Goal: Task Accomplishment & Management: Manage account settings

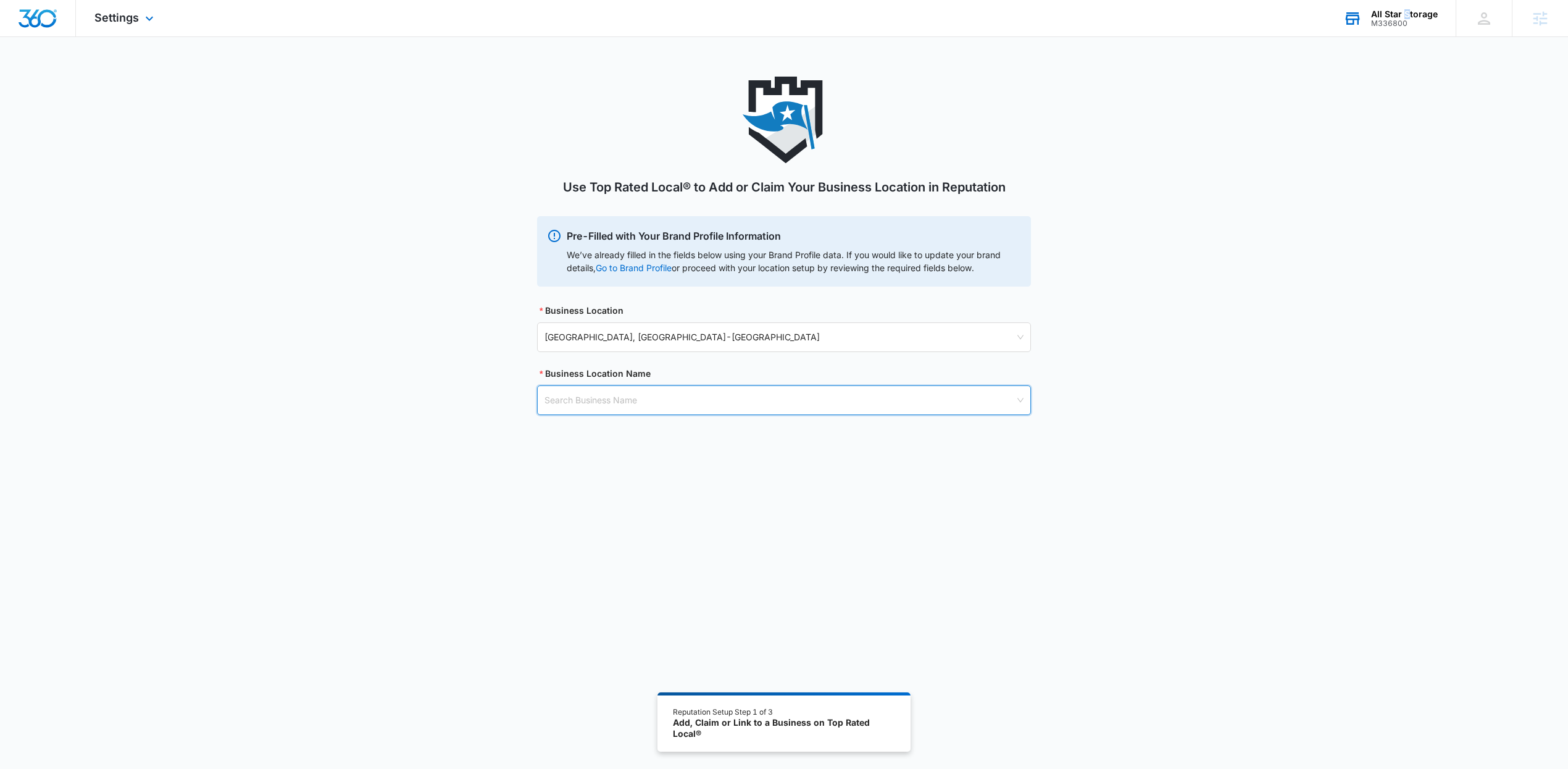
click at [1407, 16] on div "All Star Storage" at bounding box center [1404, 15] width 66 height 10
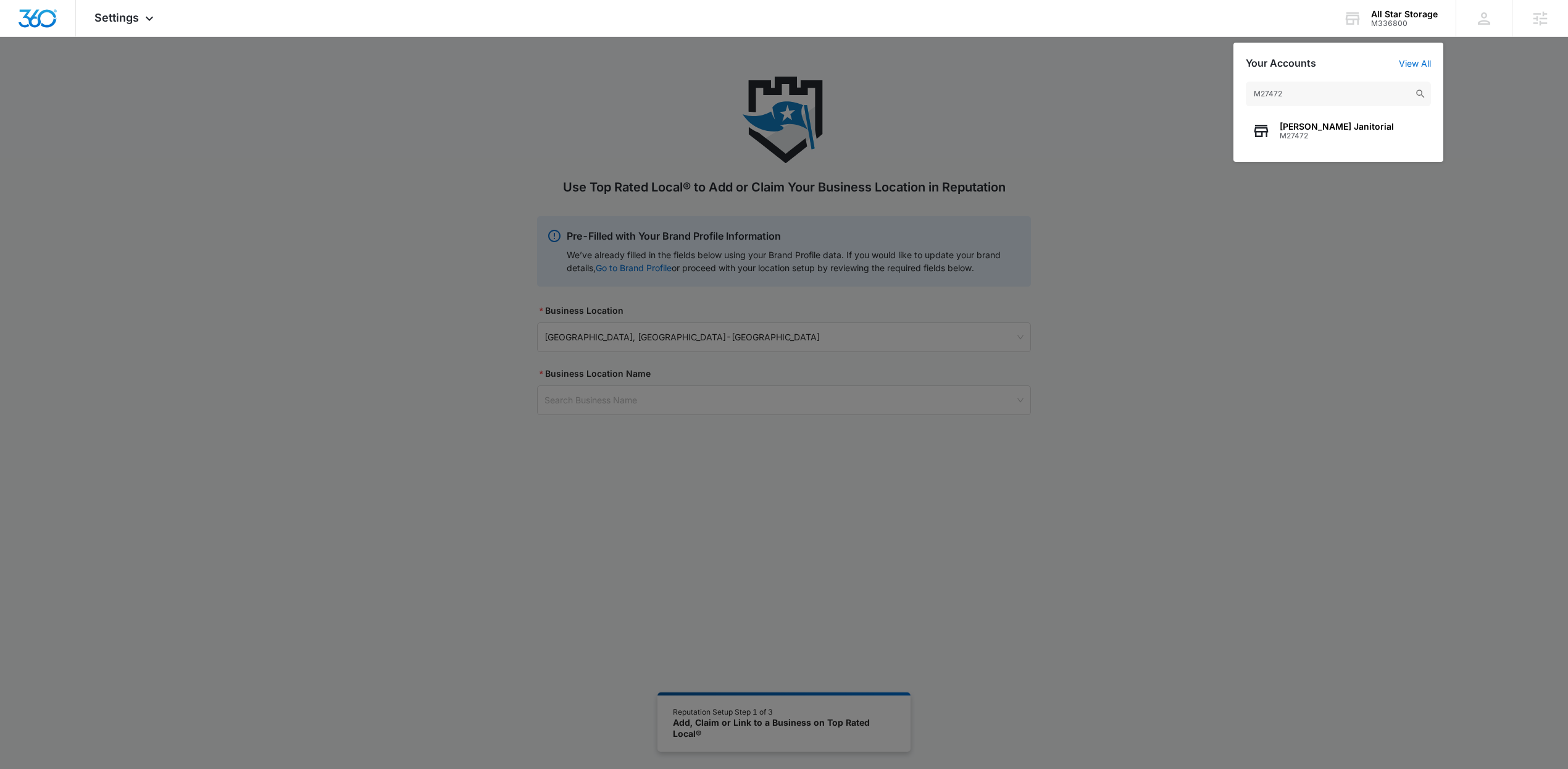
type input "M27472"
click at [1314, 122] on span "[PERSON_NAME] Janitorial" at bounding box center [1337, 127] width 114 height 10
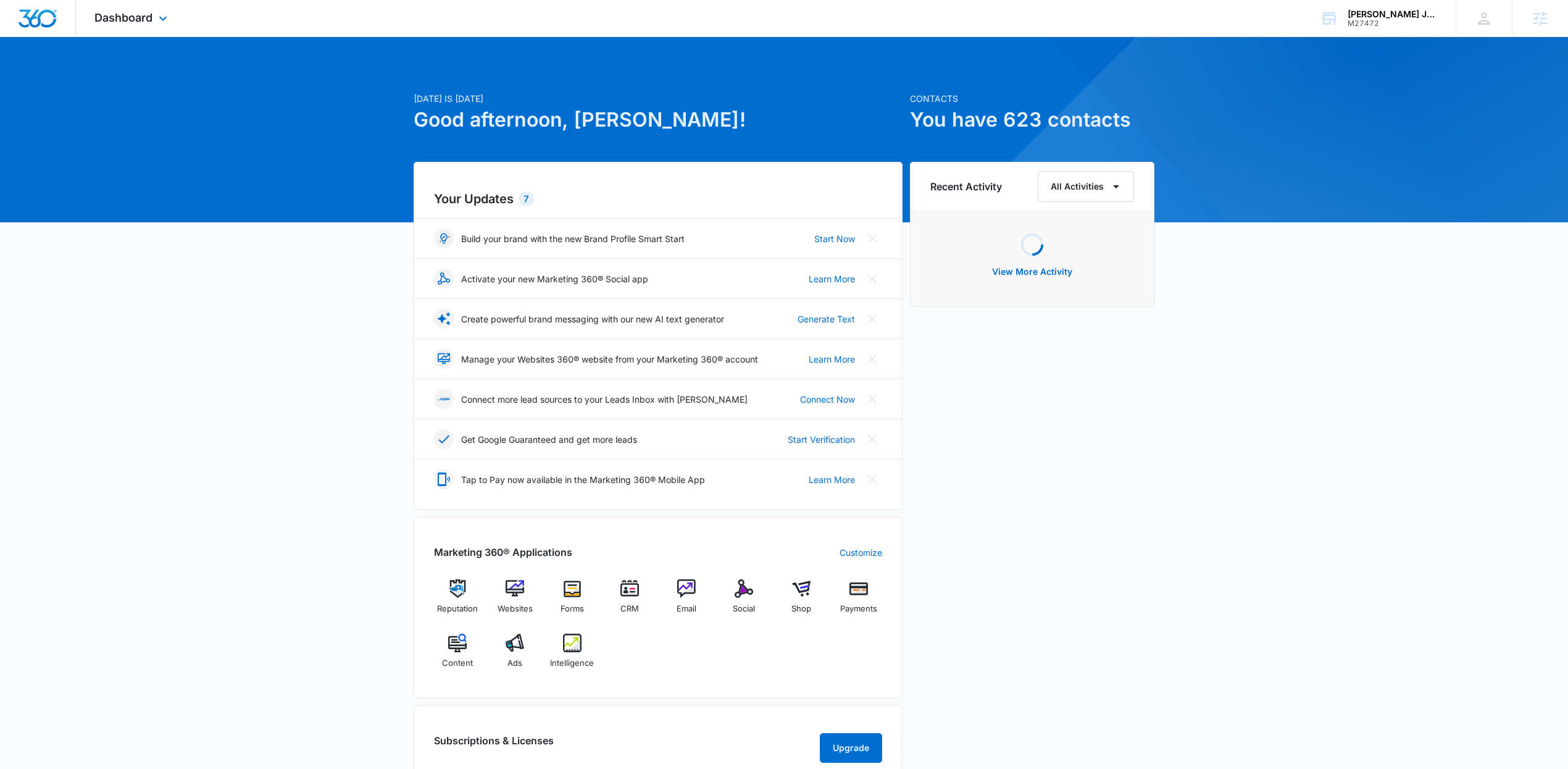
drag, startPoint x: 125, startPoint y: 24, endPoint x: 248, endPoint y: 101, distance: 145.1
click at [125, 23] on div "Dashboard Apps Reputation Websites Forms CRM Email Social Shop Payments Content…" at bounding box center [132, 18] width 113 height 37
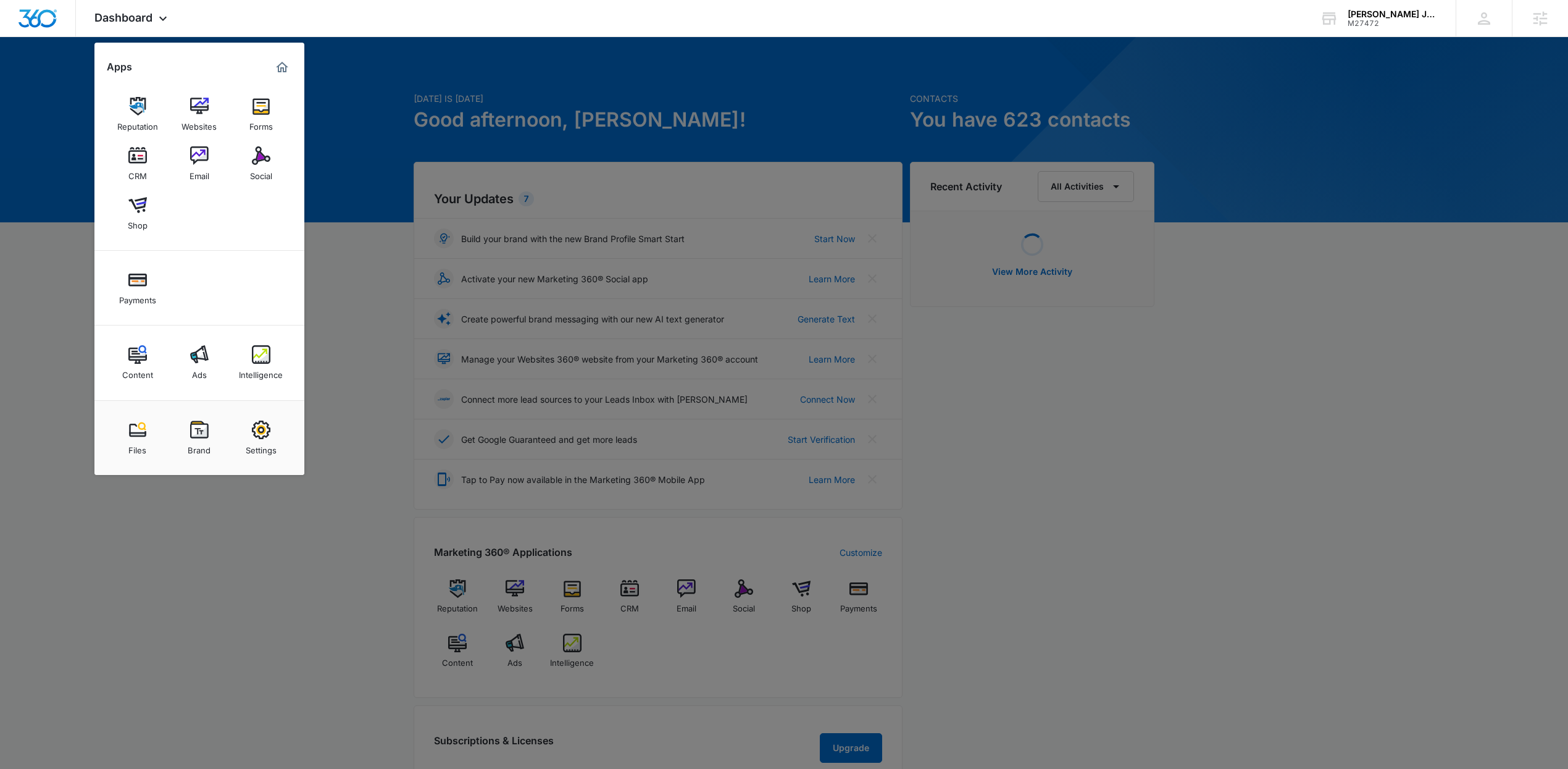
click at [261, 441] on div "Settings" at bounding box center [261, 447] width 31 height 16
select select "33"
select select "US"
select select "America/New_York"
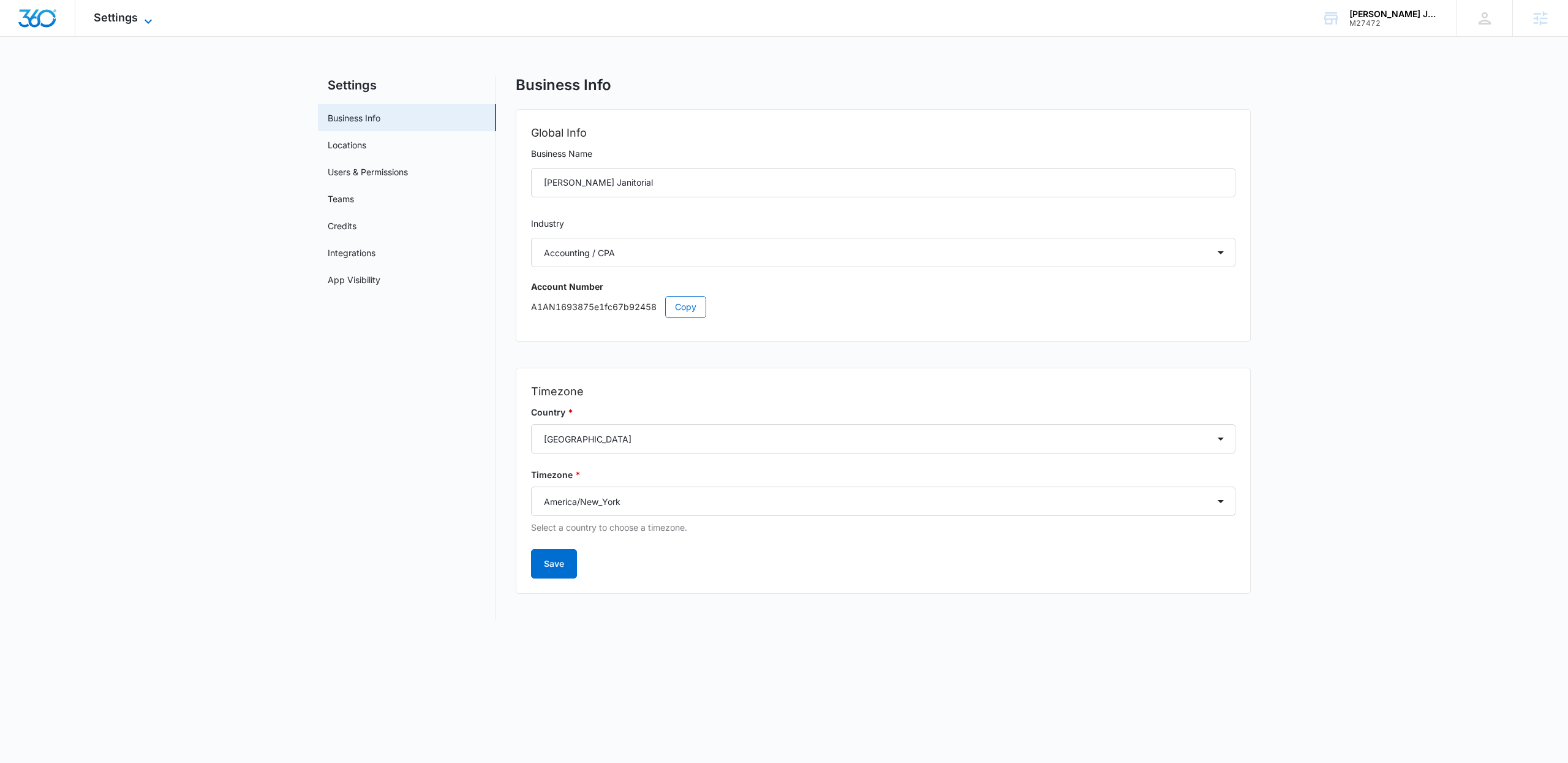
click at [117, 11] on span "Settings" at bounding box center [115, 18] width 44 height 13
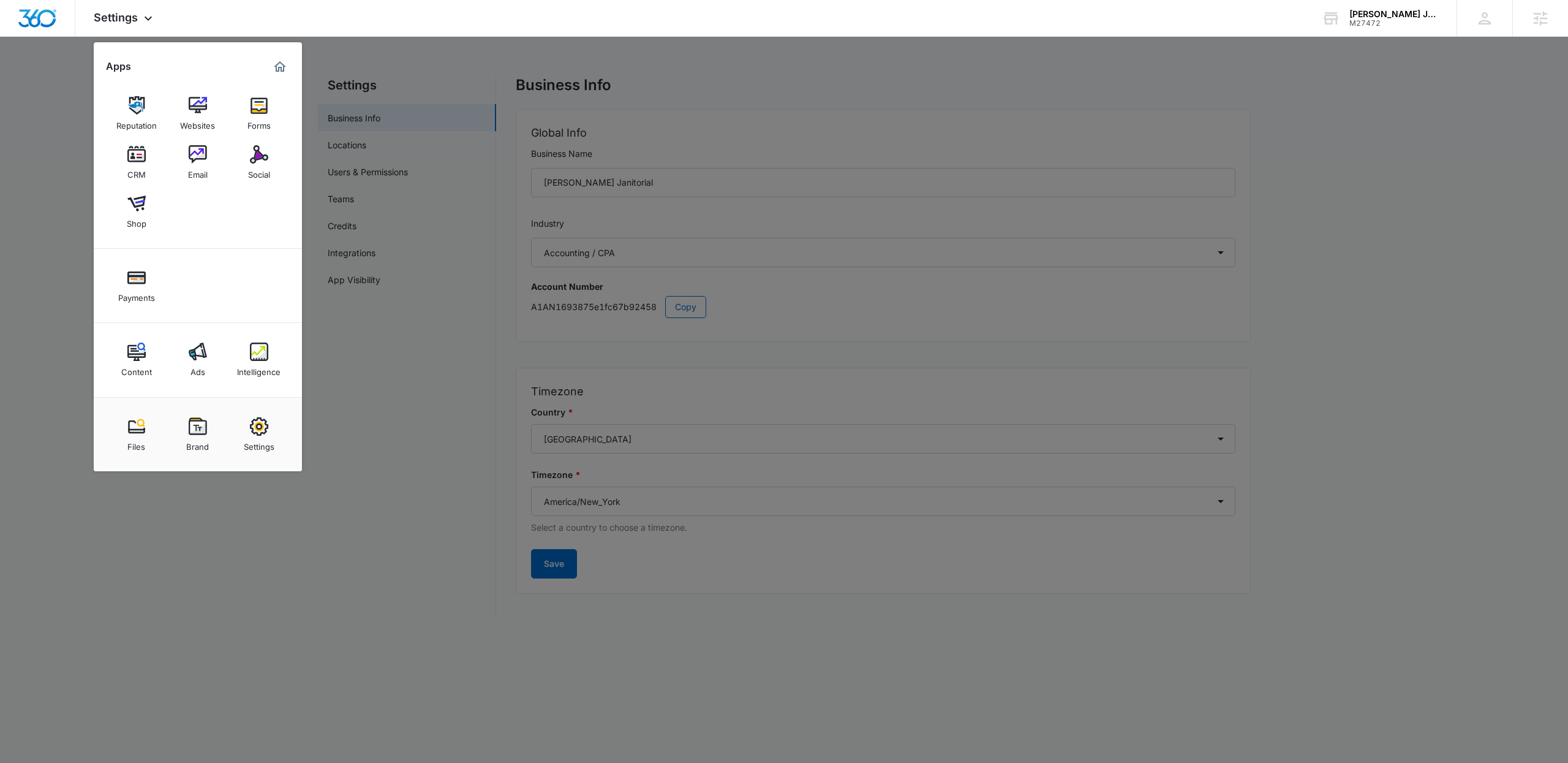
click at [186, 340] on link "Ads" at bounding box center [198, 360] width 46 height 46
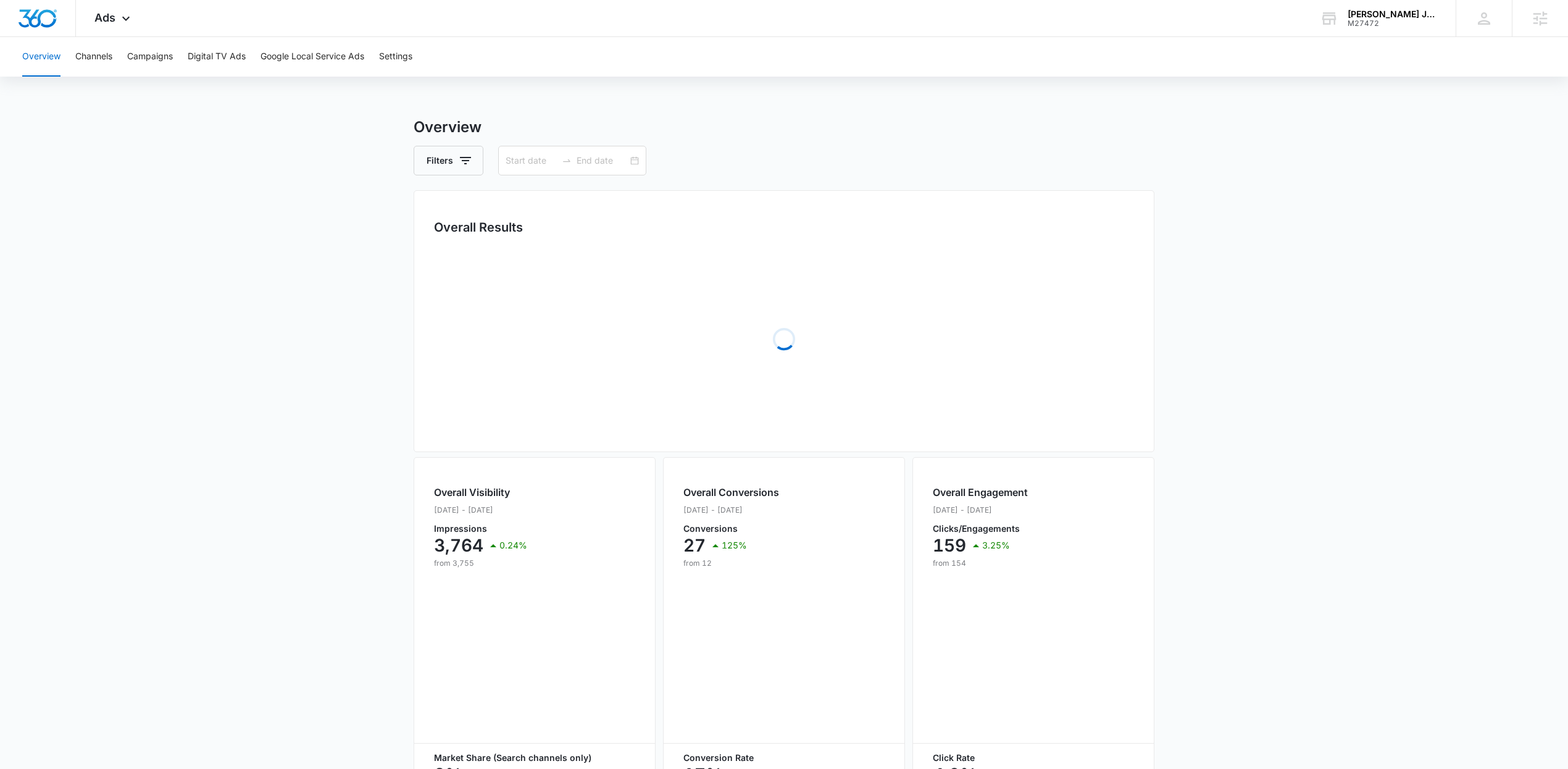
type input "[DATE]"
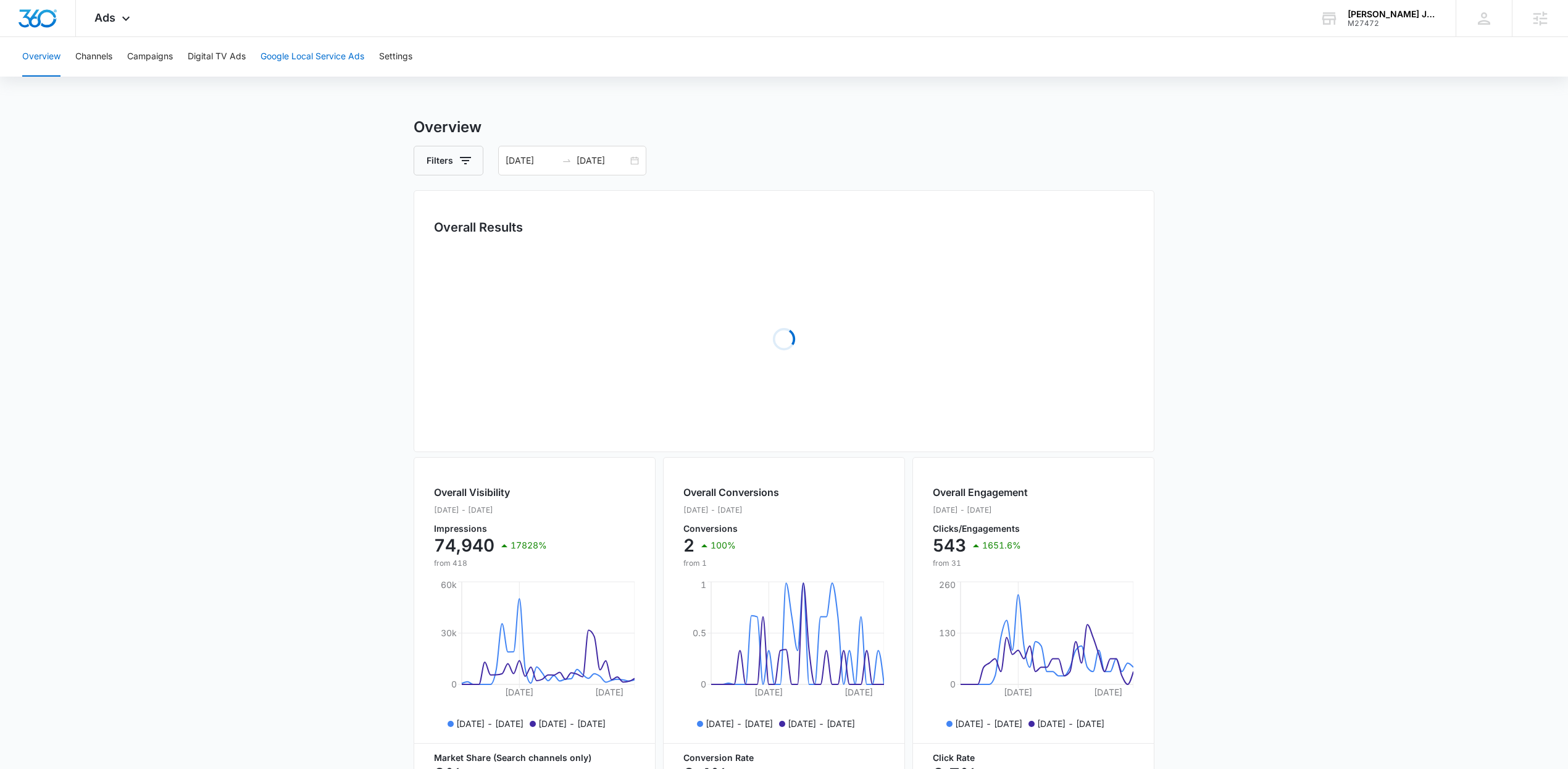
click at [296, 63] on button "Google Local Service Ads" at bounding box center [312, 57] width 104 height 39
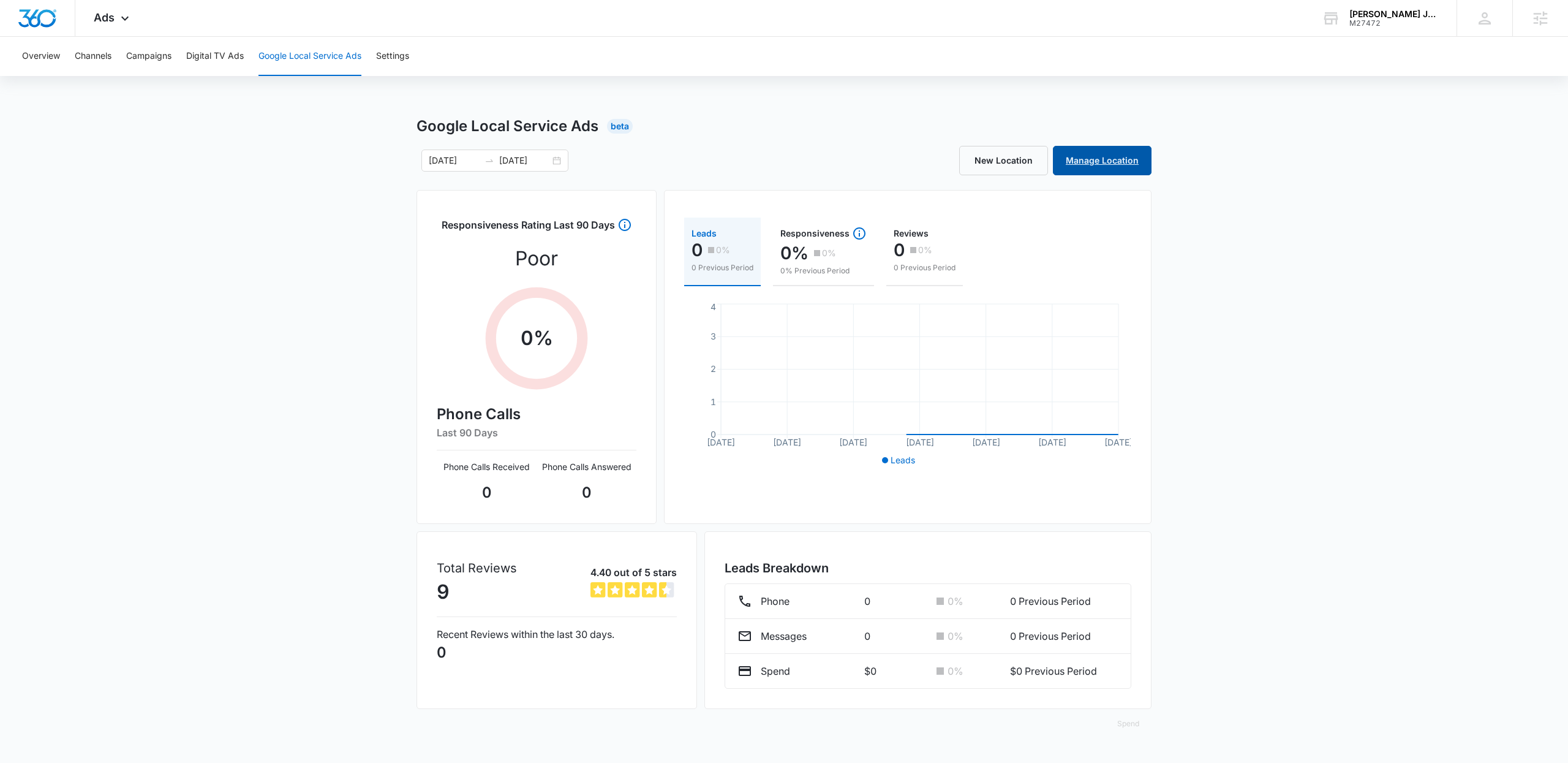
click at [1107, 170] on link "Manage Location" at bounding box center [1102, 160] width 99 height 30
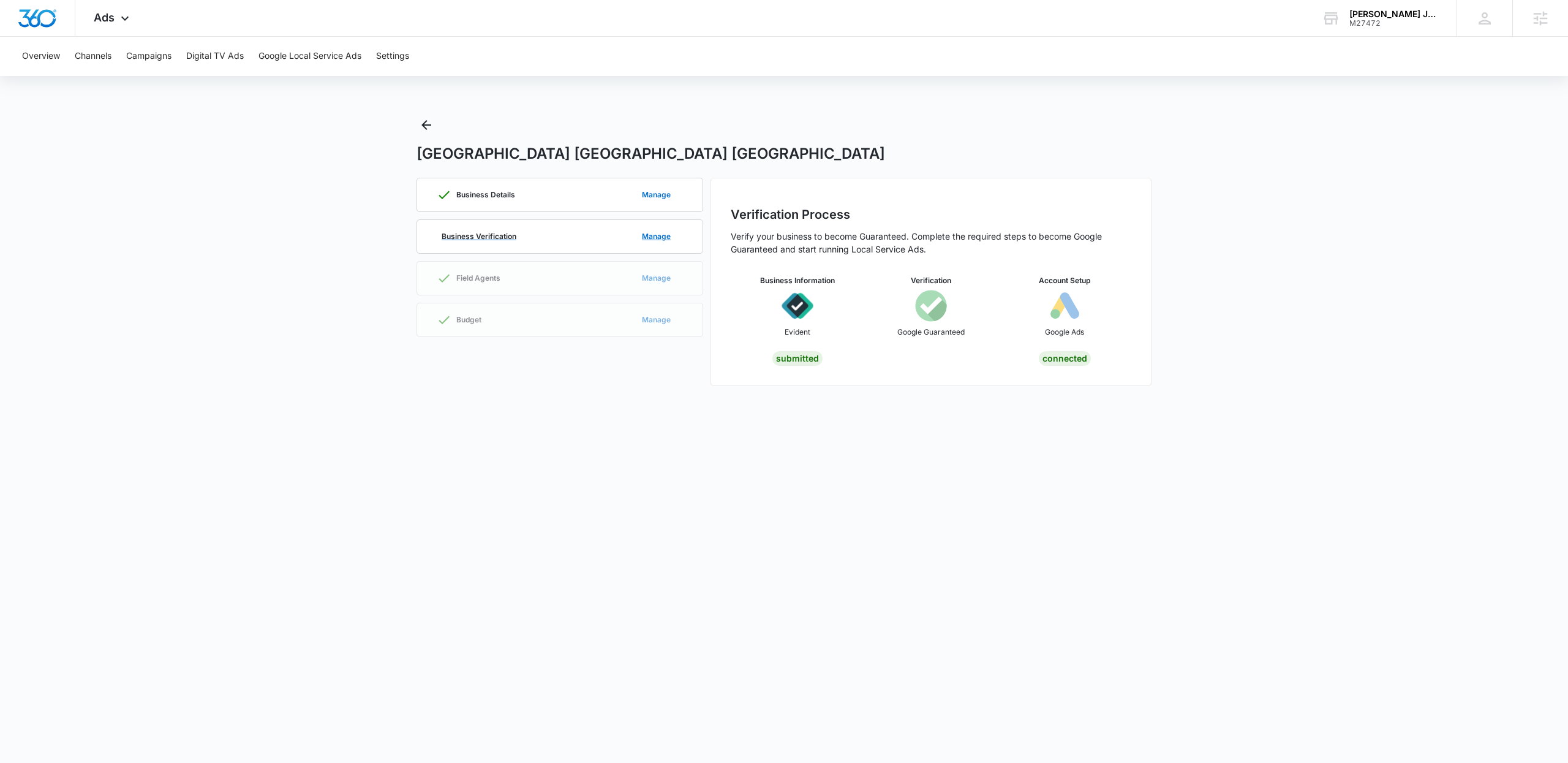
click at [498, 242] on div "Business Verification Manage" at bounding box center [560, 236] width 246 height 33
